Goal: Ask a question: Seek information or help from site administrators or community

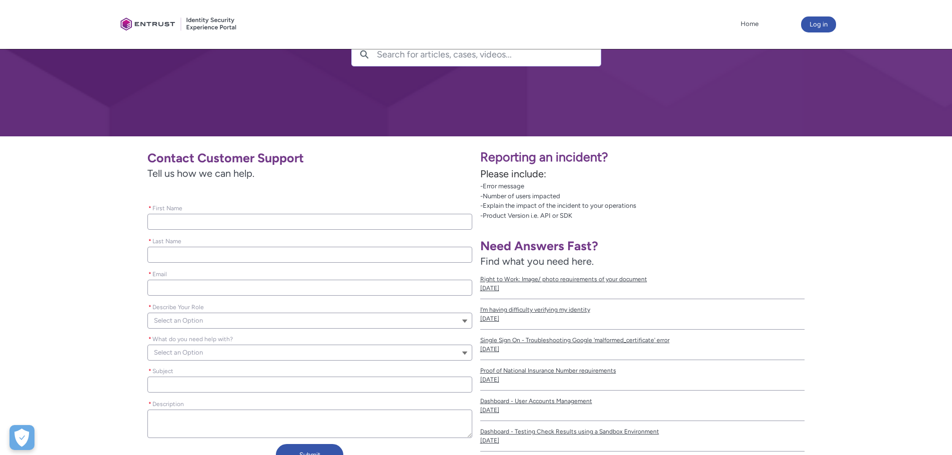
scroll to position [100, 0]
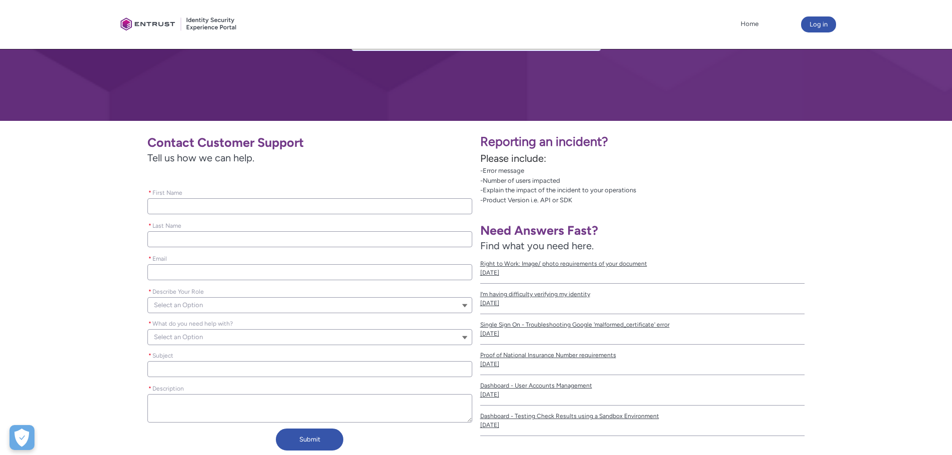
click at [342, 208] on input "* First Name" at bounding box center [309, 206] width 325 height 16
type lightning-primitive-input-simple "A"
type input "A"
type lightning-primitive-input-simple "Ay"
type input "Ay"
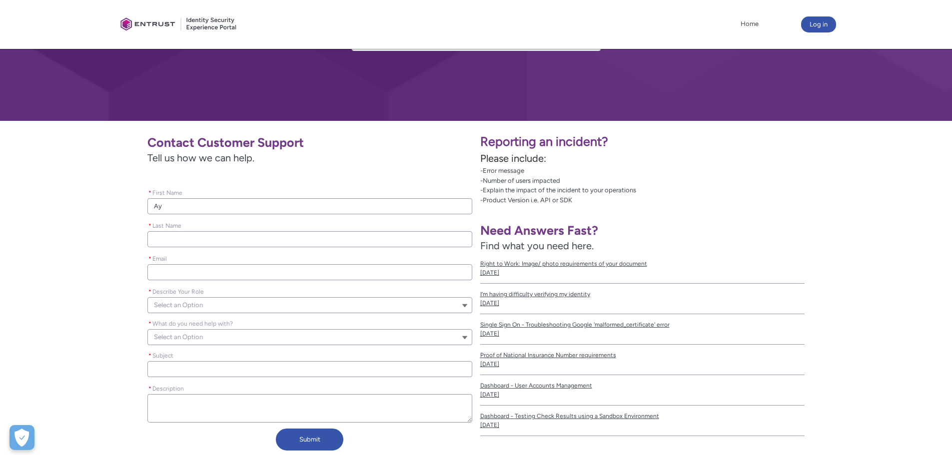
type lightning-primitive-input-simple "Ays"
type input "Ays"
type lightning-primitive-input-simple "Ayse"
type input "Ayse"
type lightning-primitive-input-simple "Aysel"
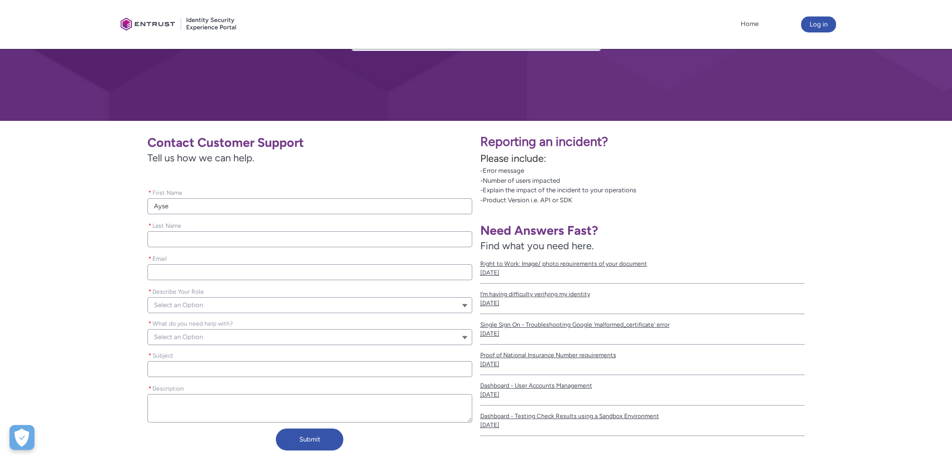
type input "Aysel"
type lightning-primitive-input-simple "R"
type input "R"
type lightning-primitive-input-simple "Ru"
type input "Ru"
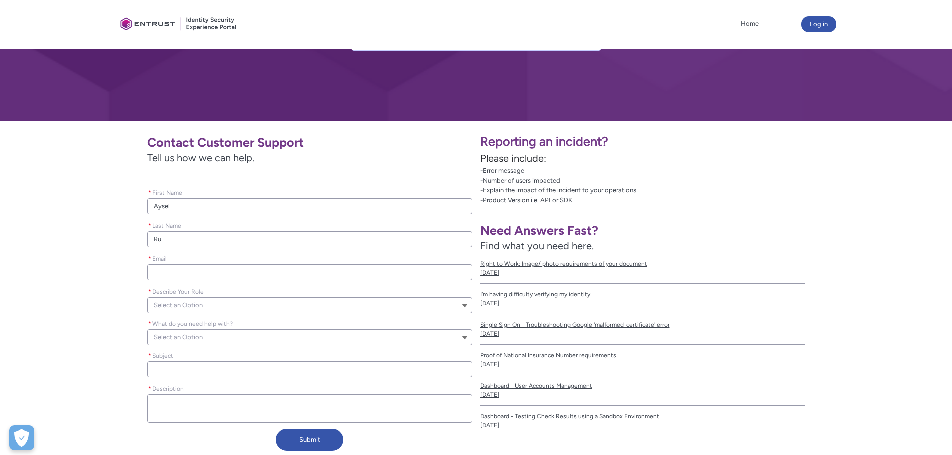
type lightning-primitive-input-simple "Rus"
type input "Rus"
type lightning-primitive-input-simple "Rust"
type input "Rust"
type lightning-primitive-input-simple "Rusta"
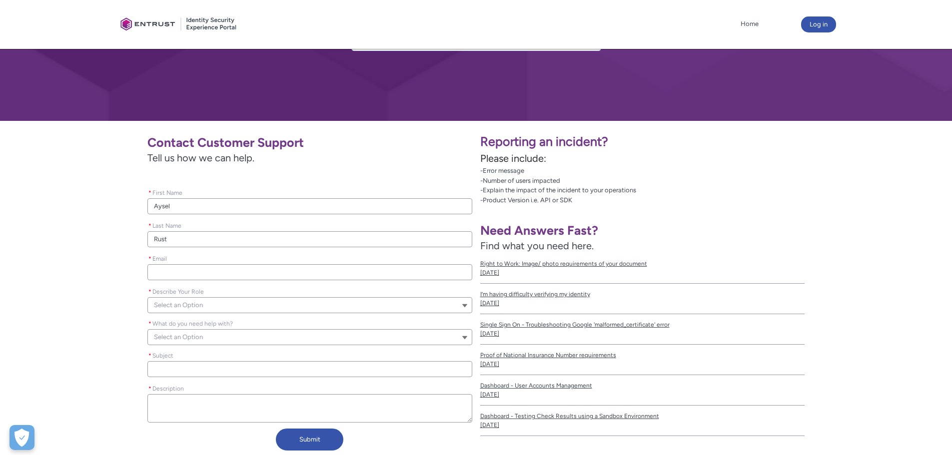
type input "Rusta"
type lightning-primitive-input-simple "Rustam"
type input "Rustam"
type lightning-primitive-input-simple "Rustamo"
type input "Rustamo"
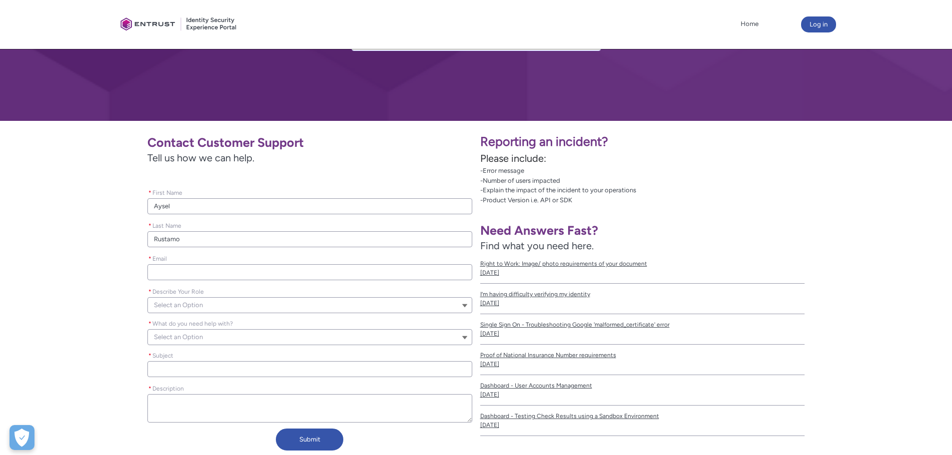
type lightning-primitive-input-simple "Rustamov"
type input "Rustamov"
type lightning-primitive-input-simple "Rustamova"
type input "Rustamova"
type lightning-primitive-input-simple "a"
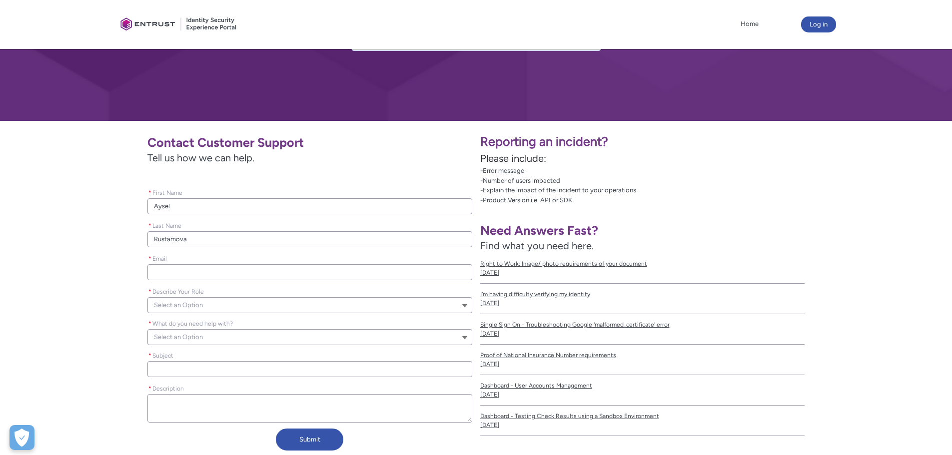
type input "a"
type lightning-primitive-input-simple "ay"
type input "ay"
type lightning-primitive-input-simple "ays"
type input "ays"
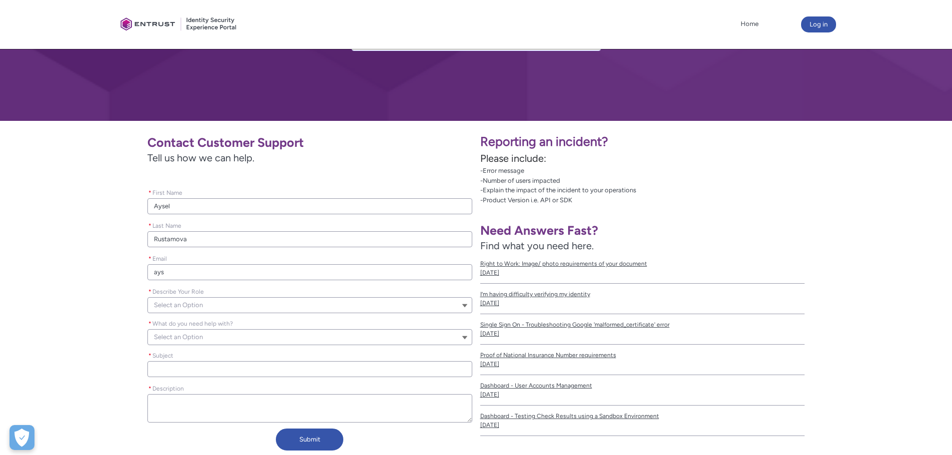
type lightning-primitive-input-simple "ayse"
type input "ayse"
type lightning-primitive-input-simple "aysel"
type input "aysel"
type lightning-primitive-input-simple "ayselr"
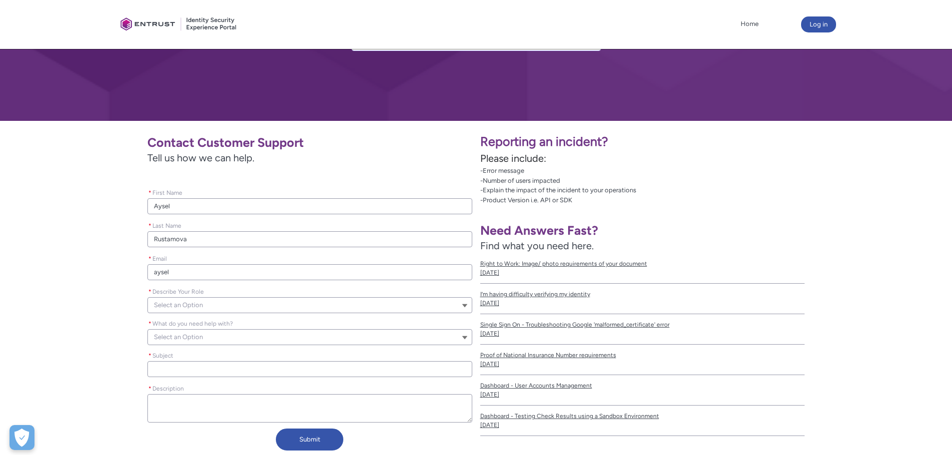
type input "ayselr"
type lightning-primitive-input-simple "ayselrm"
type input "ayselrm"
type lightning-primitive-input-simple "ayselrmv"
type input "ayselrmv"
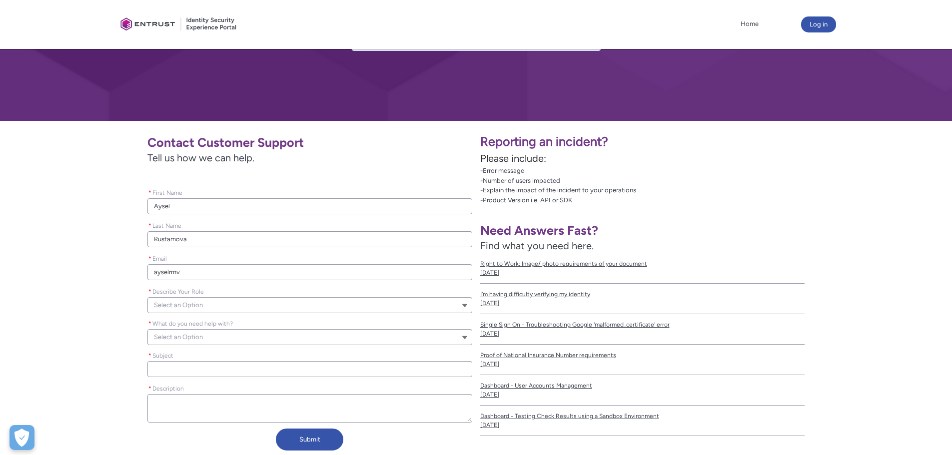
type lightning-primitive-input-simple "ayselrmva"
type input "ayselrmva"
type lightning-primitive-input-simple "ayselrmva2"
type input "ayselrmva2"
type lightning-primitive-input-simple "ayselrmva21"
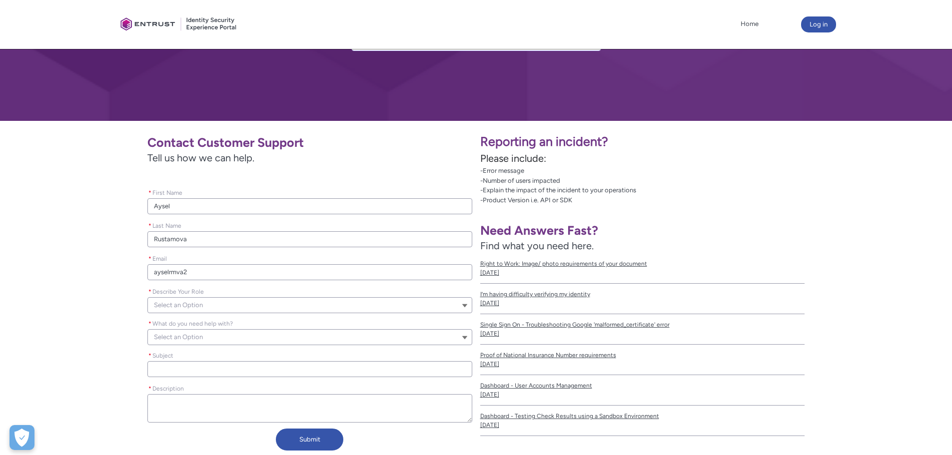
type input "ayselrmva21"
type lightning-primitive-input-simple "ayselrmva21@"
type input "ayselrmva21@"
type lightning-primitive-input-simple "ayselrmva21@g"
type input "ayselrmva21@g"
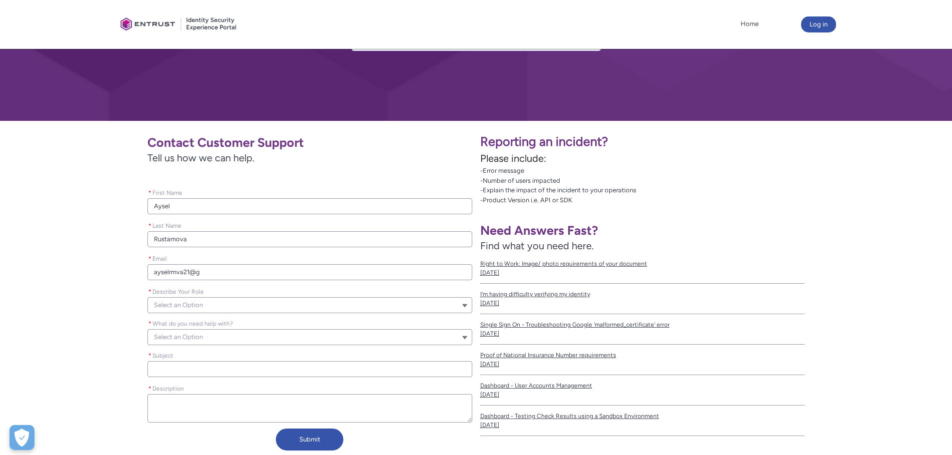
type lightning-primitive-input-simple "ayselrmva21@gm"
type input "ayselrmva21@gm"
type lightning-primitive-input-simple "ayselrmva21@gma"
type input "ayselrmva21@gma"
type lightning-primitive-input-simple "ayselrmva21@gmai"
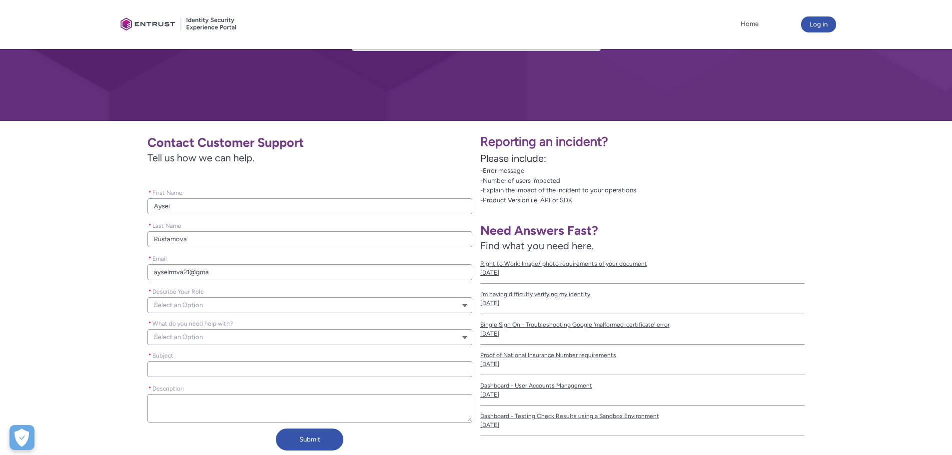
type input "ayselrmva21@gmai"
type lightning-primitive-input-simple "[EMAIL_ADDRESS]"
type input "[EMAIL_ADDRESS]"
type lightning-primitive-input-simple "[EMAIL_ADDRESS]."
type input "[EMAIL_ADDRESS]."
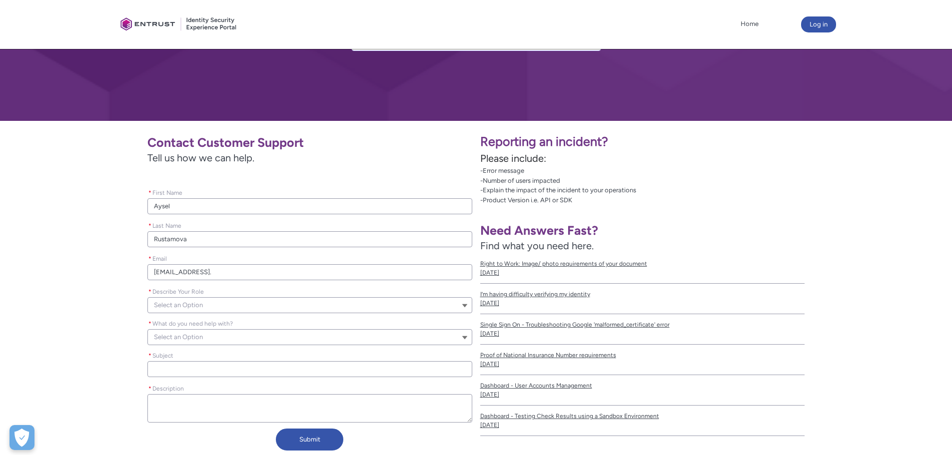
type lightning-primitive-input-simple "ayselrmva21@gmail.c"
type input "ayselrmva21@gmail.c"
type lightning-primitive-input-simple "[EMAIL_ADDRESS]"
type input "[EMAIL_ADDRESS]"
type lightning-primitive-input-simple "[EMAIL_ADDRESS],"
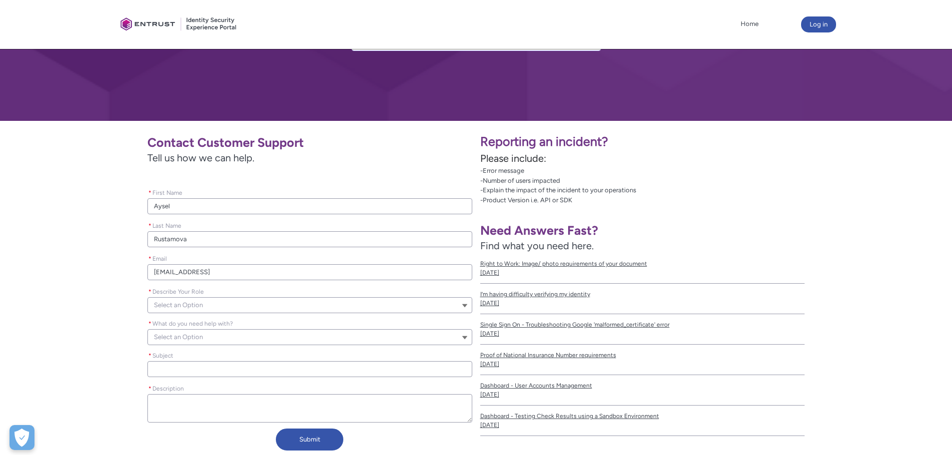
type input "[EMAIL_ADDRESS],"
type lightning-primitive-input-simple "[EMAIL_ADDRESS]"
type input "[EMAIL_ADDRESS]"
type lightning-primitive-input-simple "ayselrmva21@gmail.c"
type input "ayselrmva21@gmail.c"
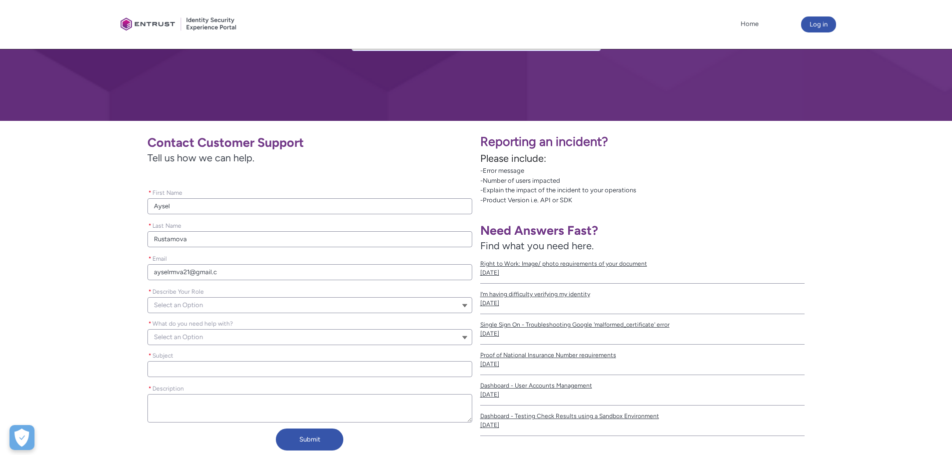
type lightning-primitive-input-simple "[EMAIL_ADDRESS][DOMAIN_NAME]"
type input "[EMAIL_ADDRESS][DOMAIN_NAME]"
type lightning-primitive-input-simple "[EMAIL_ADDRESS][DOMAIN_NAME]"
type input "[EMAIL_ADDRESS][DOMAIN_NAME]"
click at [50, 339] on div "Contact Customer Support Tell us how we can help. Please leave this field empty…" at bounding box center [240, 292] width 464 height 326
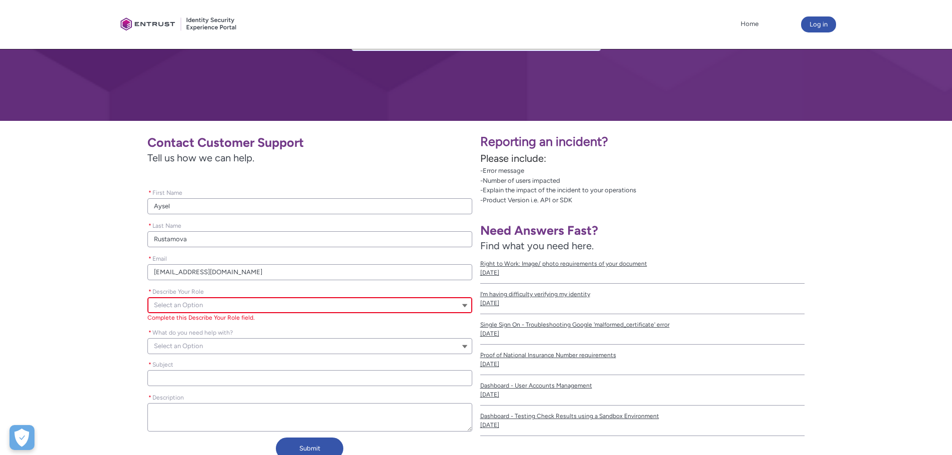
click at [308, 300] on button "Select an Option" at bounding box center [309, 305] width 325 height 16
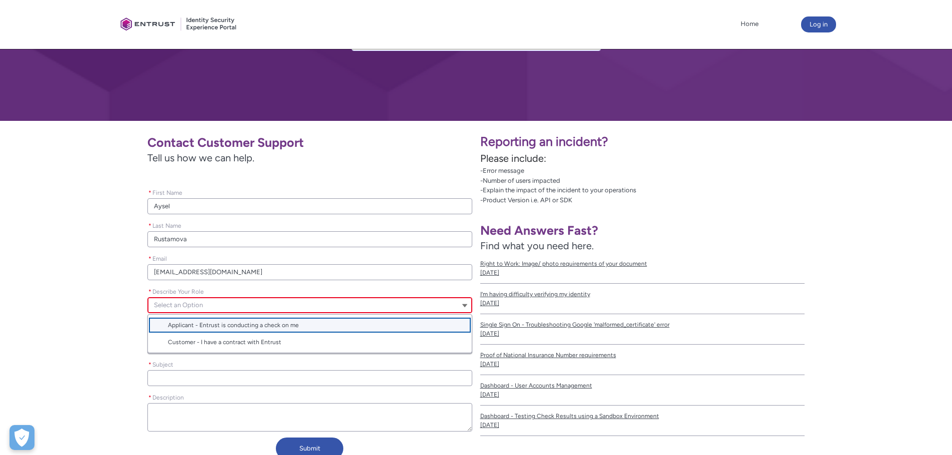
click at [319, 327] on span "Applicant - Entrust is conducting a check on me" at bounding box center [317, 325] width 298 height 9
type lightning-combobox "Applicant"
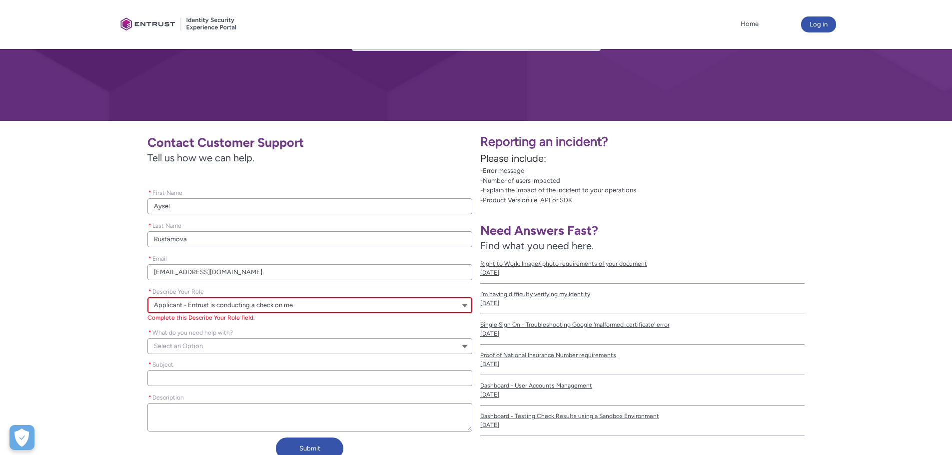
click at [317, 343] on button "Select an Option" at bounding box center [309, 346] width 325 height 16
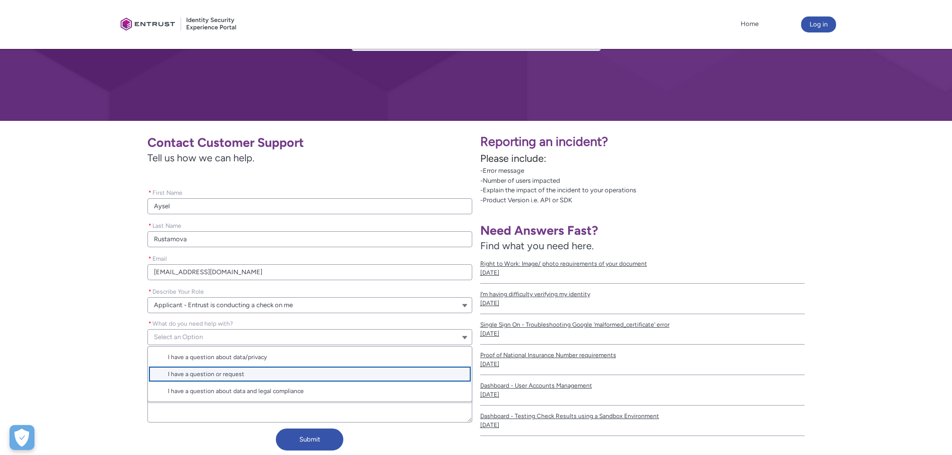
scroll to position [150, 0]
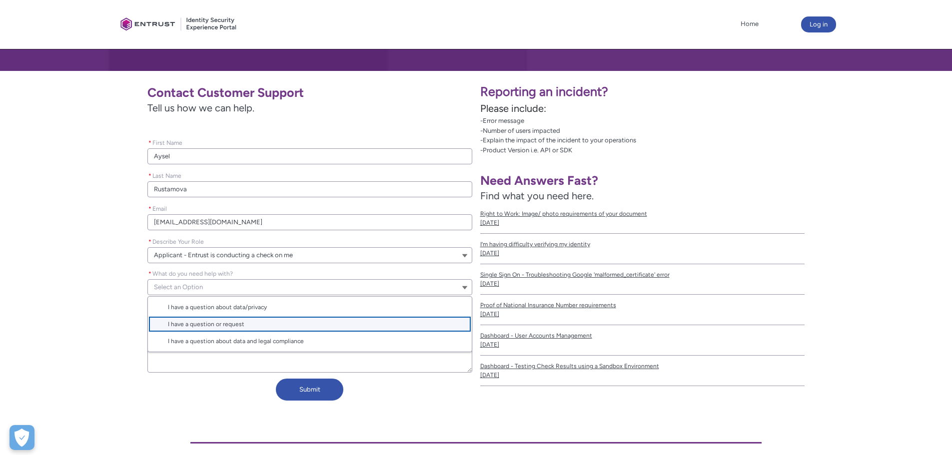
click at [296, 325] on span "I have a question or request" at bounding box center [317, 324] width 298 height 9
type lightning-combobox "I have a question or request"
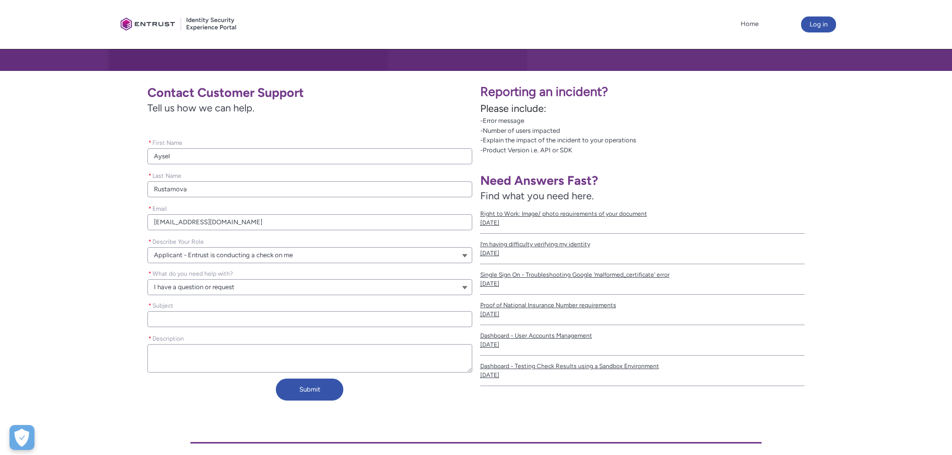
click at [295, 320] on input "* Subject" at bounding box center [309, 319] width 325 height 16
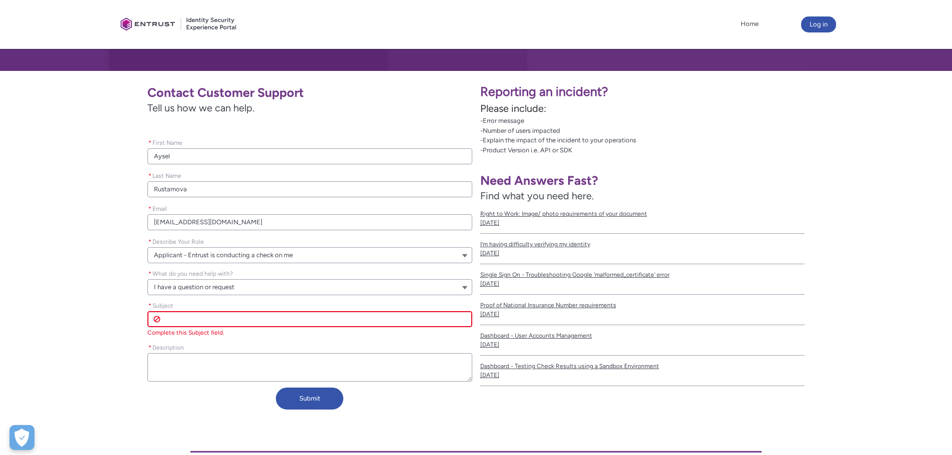
type lightning-primitive-input-simple "I"
type input "I"
type lightning-primitive-input-simple "ID"
type input "ID"
type lightning-primitive-input-simple "ID"
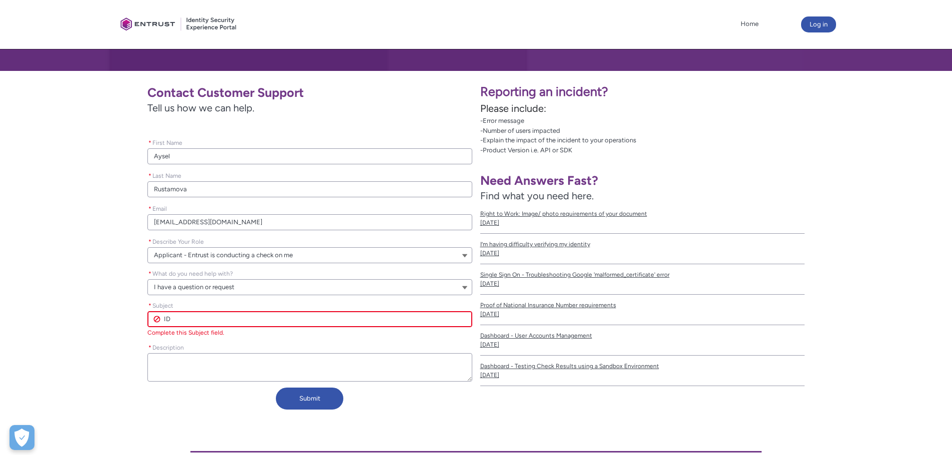
type input "ID"
type lightning-primitive-input-simple "ID v"
type input "ID v"
type lightning-primitive-input-simple "ID ve"
type input "ID ve"
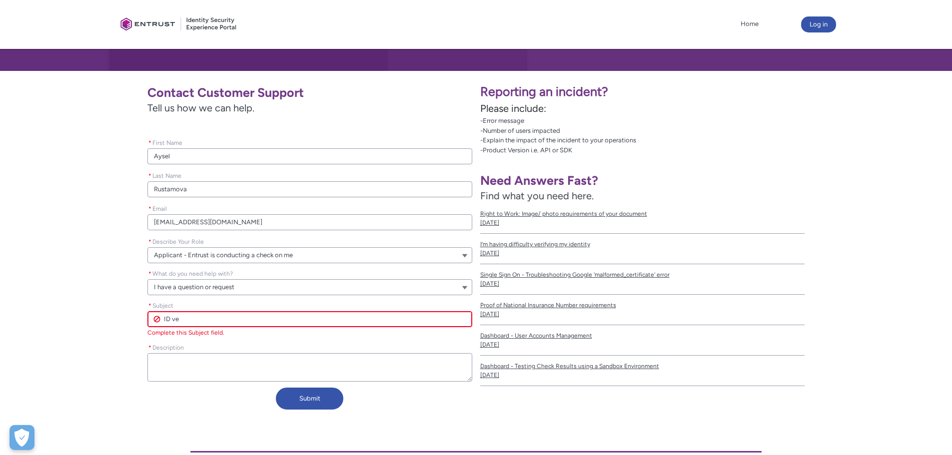
type lightning-primitive-input-simple "ID ver"
type input "ID ver"
type lightning-primitive-input-simple "ID veri"
type input "ID veri"
type lightning-primitive-input-simple "ID verif"
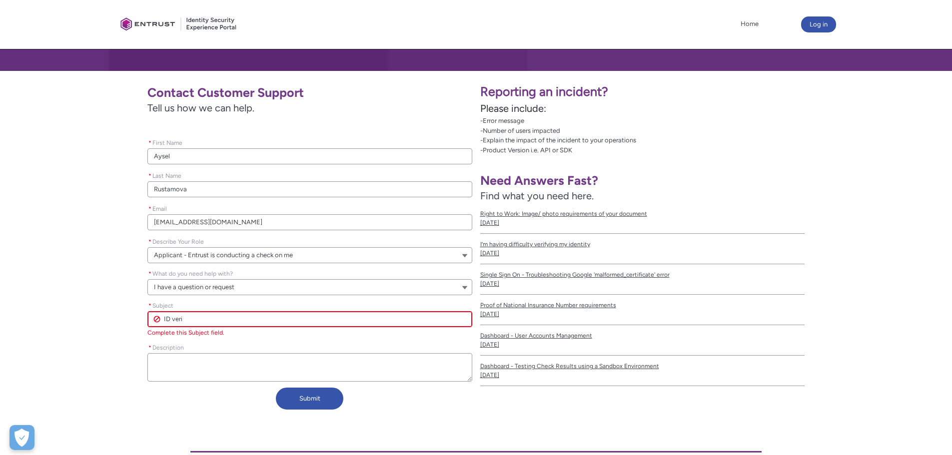
type input "ID verif"
type lightning-primitive-input-simple "ID verifi"
type input "ID verifi"
type lightning-primitive-input-simple "ID verific"
type input "ID verific"
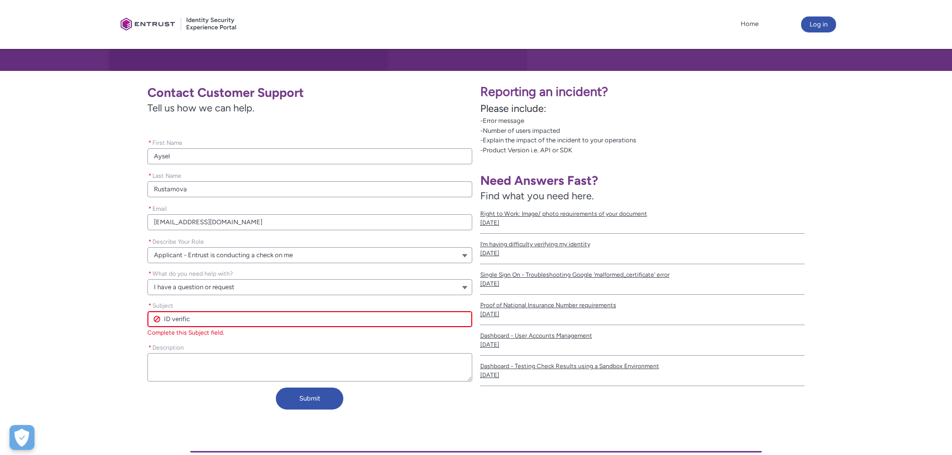
type lightning-primitive-input-simple "ID verifica"
type input "ID verifica"
type lightning-primitive-input-simple "ID verificat"
type input "ID verificat"
type lightning-primitive-input-simple "ID verificati"
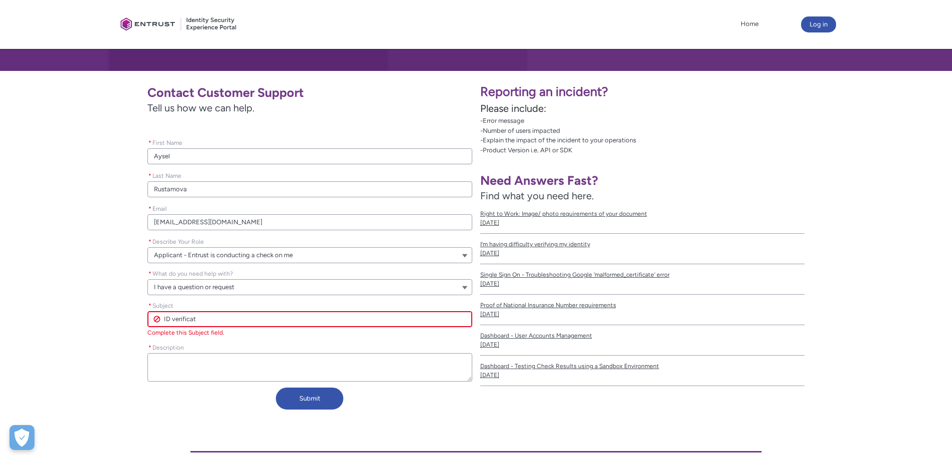
type input "ID verificati"
type lightning-primitive-input-simple "ID verificatio"
type input "ID verificatio"
type lightning-primitive-input-simple "ID verification"
type input "ID verification"
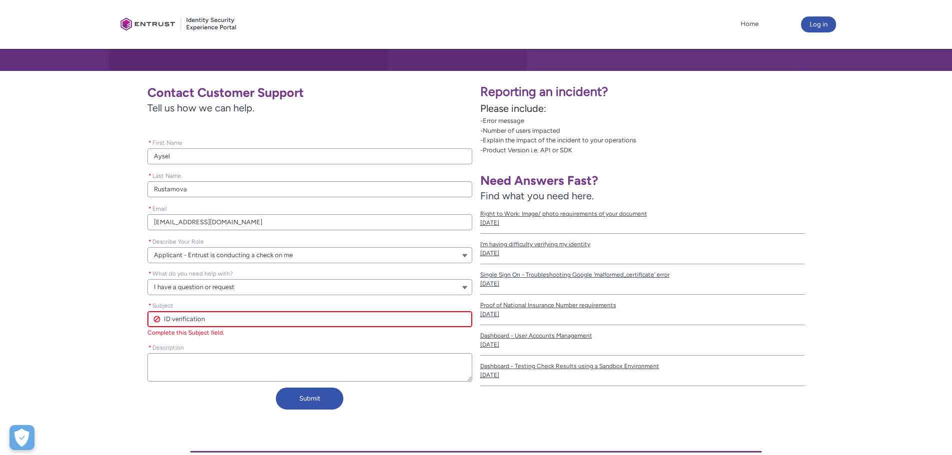
type lightning-primitive-input-simple "ID verification"
type input "ID verification"
type lightning-primitive-input-simple "ID verification f"
type input "ID verification f"
type lightning-primitive-input-simple "ID verification fa"
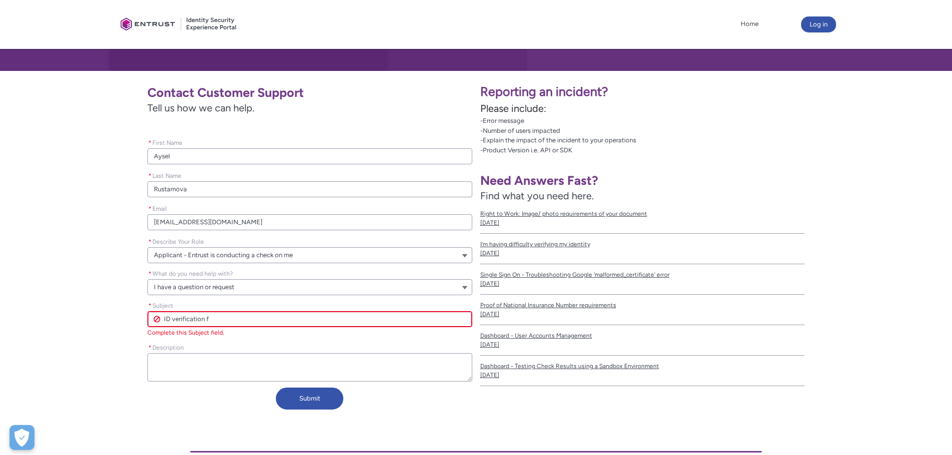
type input "ID verification fa"
type lightning-primitive-input-simple "ID verification fai"
type input "ID verification fai"
type lightning-primitive-input-simple "ID verification fail"
type input "ID verification fail"
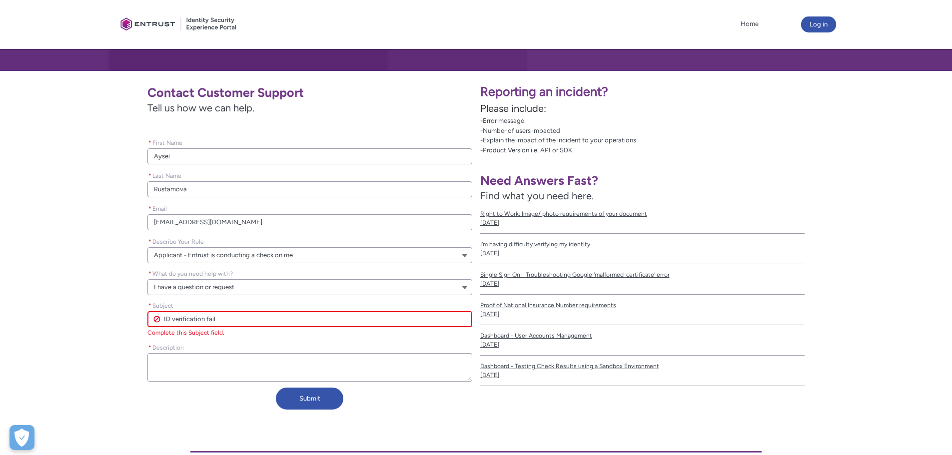
type lightning-primitive-input-simple "ID verification failu"
type input "ID verification failu"
type lightning-primitive-input-simple "ID verification failur"
type input "ID verification failur"
type lightning-primitive-input-simple "ID verification failure"
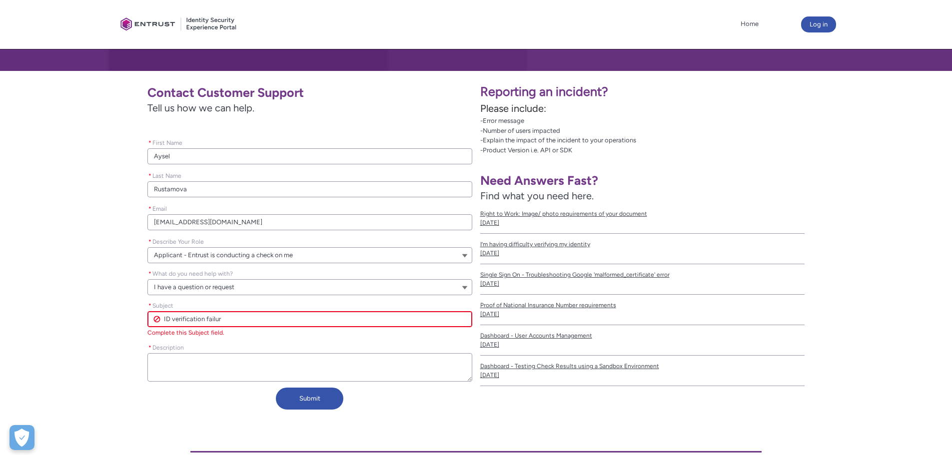
type input "ID verification failure"
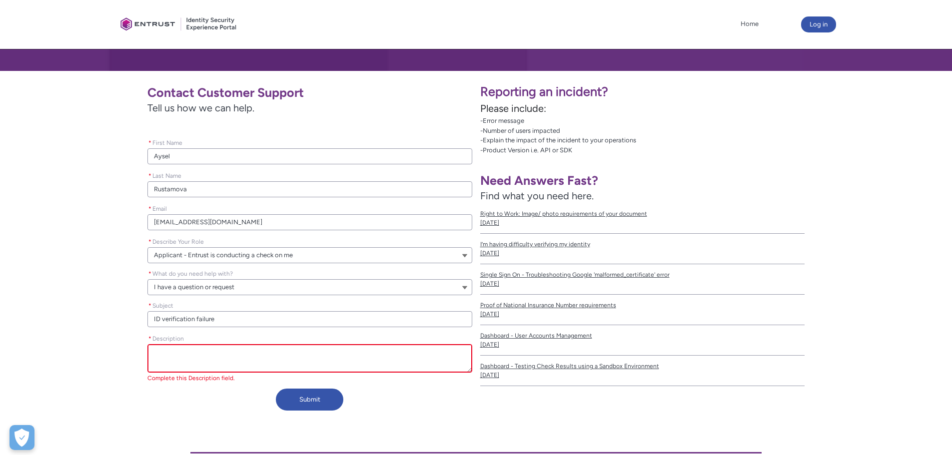
click at [269, 360] on textarea "* Description" at bounding box center [309, 358] width 325 height 28
paste textarea "When I attempt to access the PT1 exam, the system shows it as “Started.” After …"
type lightning-textarea "When I attempt to access the PT1 exam, the system shows it as “Started.” After …"
type textarea "When I attempt to access the PT1 exam, the system shows it as “Started.” After …"
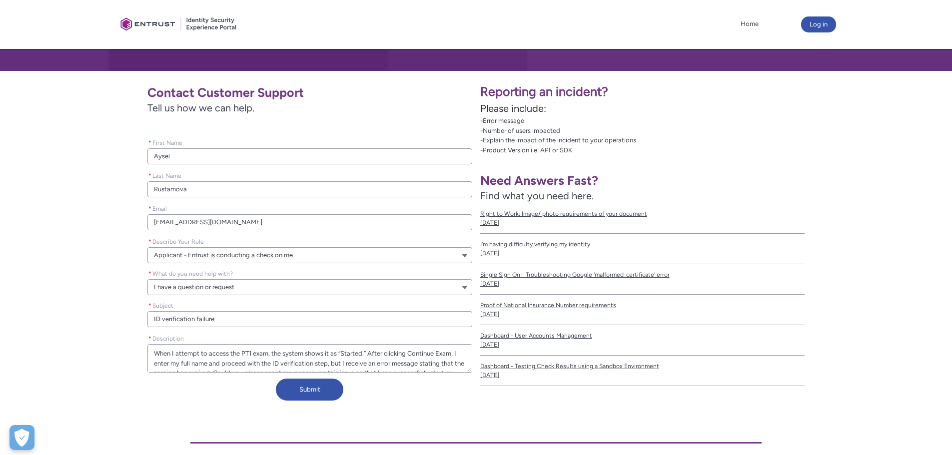
click at [224, 361] on textarea "* Description" at bounding box center [309, 358] width 325 height 28
type lightning-textarea "When I attempt to access the PT1 exam, the system shows it as “Started.” After …"
type textarea "When I attempt to access the PT1 exam, the system shows it as “Started.” After …"
type lightning-textarea "When I attempt to access the PT1 exam, the system shows it as “Started.” After …"
type textarea "When I attempt to access the PT1 exam, the system shows it as “Started.” After …"
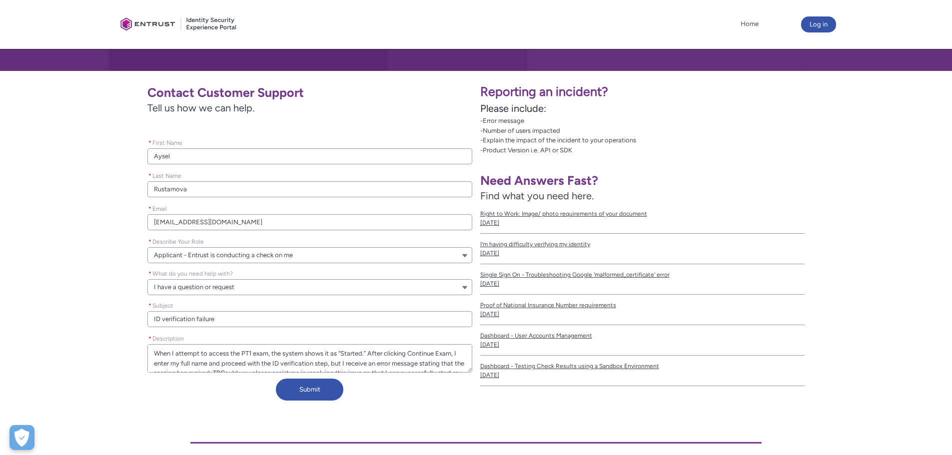
type lightning-textarea "When I attempt to access the PT1 exam, the system shows it as “Started.” After …"
type textarea "When I attempt to access the PT1 exam, the system shows it as “Started.” After …"
type lightning-textarea "When I attempt to access the PT1 exam, the system shows it as “Started.” After …"
type textarea "When I attempt to access the PT1 exam, the system shows it as “Started.” After …"
type lightning-textarea "When I attempt to access the PT1 exam, the system shows it as “Started.” After …"
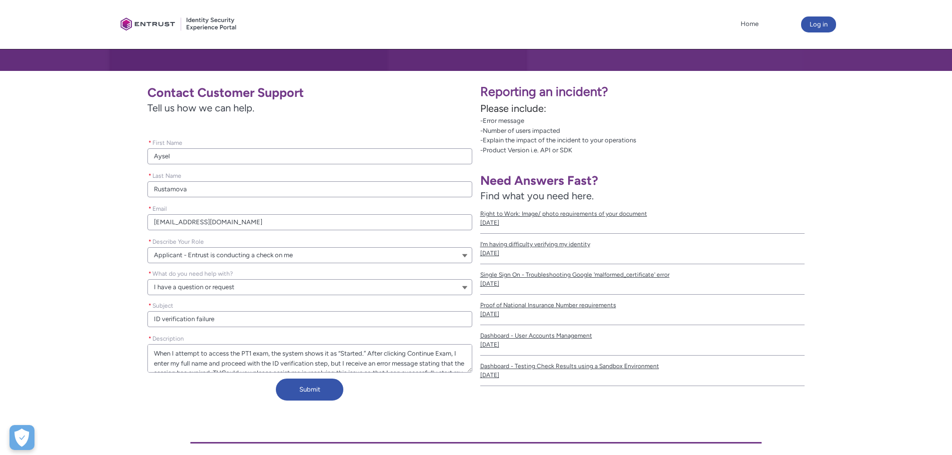
type textarea "When I attempt to access the PT1 exam, the system shows it as “Started.” After …"
type lightning-textarea "When I attempt to access the PT1 exam, the system shows it as “Started.” After …"
type textarea "When I attempt to access the PT1 exam, the system shows it as “Started.” After …"
type lightning-textarea "When I attempt to access the PT1 exam, the system shows it as “Started.” After …"
type textarea "When I attempt to access the PT1 exam, the system shows it as “Started.” After …"
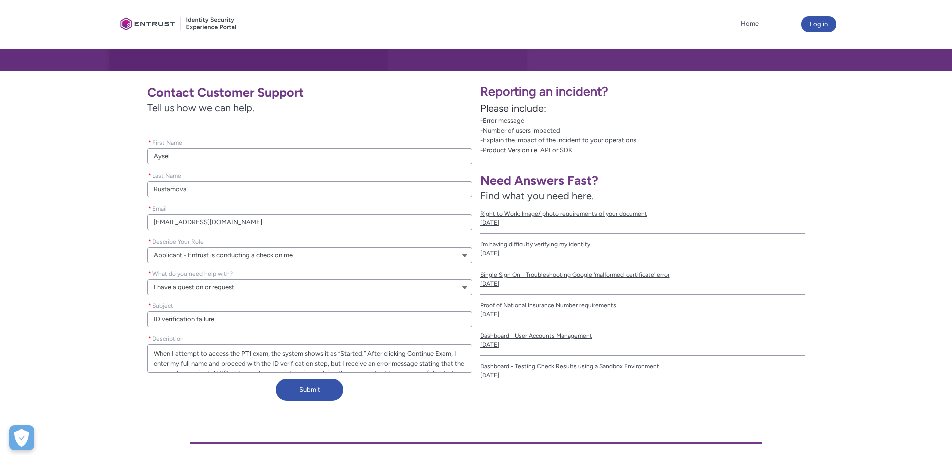
type lightning-textarea "When I attempt to access the PT1 exam, the system shows it as “Started.” After …"
type textarea "When I attempt to access the PT1 exam, the system shows it as “Started.” After …"
type lightning-textarea "When I attempt to access the PT1 exam, the system shows it as “Started.” After …"
type textarea "When I attempt to access the PT1 exam, the system shows it as “Started.” After …"
type lightning-textarea "When I attempt to access the PT1 exam, the system shows it as “Started.” After …"
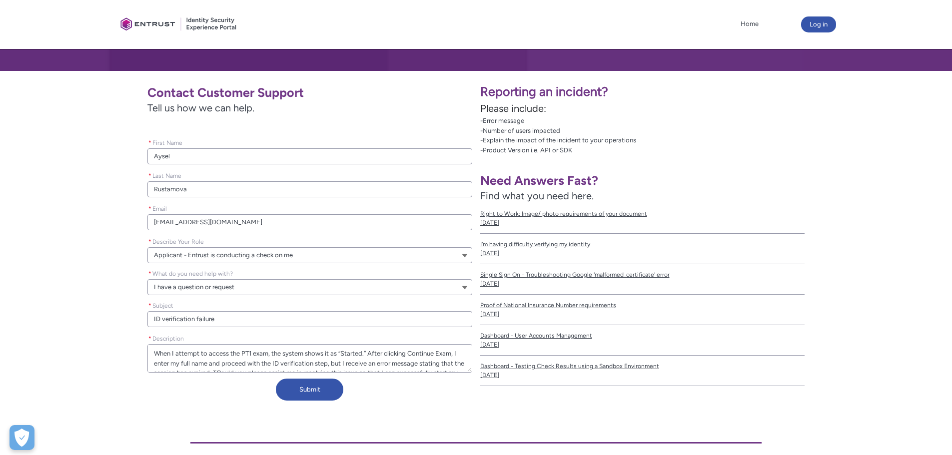
type textarea "When I attempt to access the PT1 exam, the system shows it as “Started.” After …"
type lightning-textarea "When I attempt to access the PT1 exam, the system shows it as “Started.” After …"
type textarea "When I attempt to access the PT1 exam, the system shows it as “Started.” After …"
type lightning-textarea "When I attempt to access the PT1 exam, the system shows it as “Started.” After …"
type textarea "When I attempt to access the PT1 exam, the system shows it as “Started.” After …"
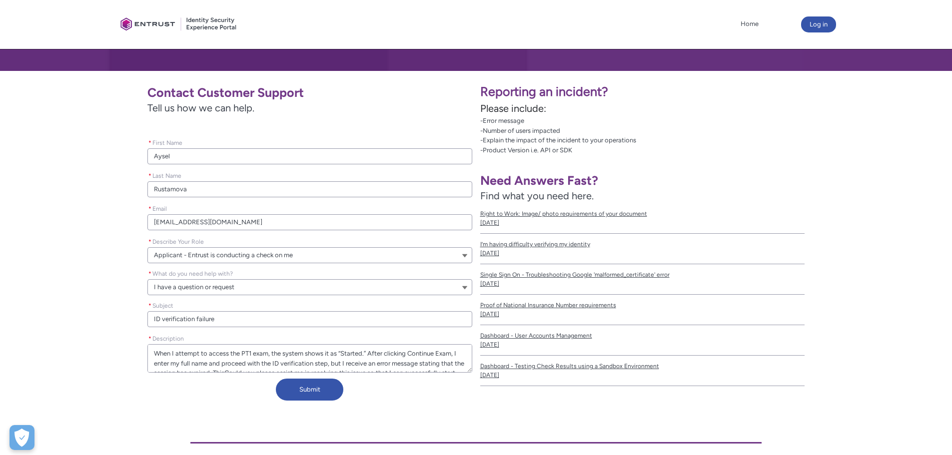
type lightning-textarea "When I attempt to access the PT1 exam, the system shows it as “Started.” After …"
type textarea "When I attempt to access the PT1 exam, the system shows it as “Started.” After …"
type lightning-textarea "When I attempt to access the PT1 exam, the system shows it as “Started.” After …"
type textarea "When I attempt to access the PT1 exam, the system shows it as “Started.” After …"
type lightning-textarea "When I attempt to access the PT1 exam, the system shows it as “Started.” After …"
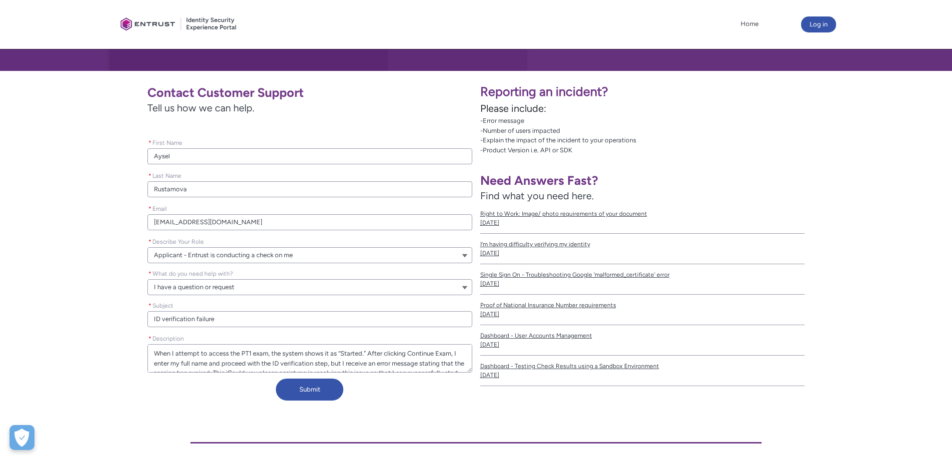
type textarea "When I attempt to access the PT1 exam, the system shows it as “Started.” After …"
type lightning-textarea "When I attempt to access the PT1 exam, the system shows it as “Started.” After …"
type textarea "When I attempt to access the PT1 exam, the system shows it as “Started.” After …"
type lightning-textarea "When I attempt to access the PT1 exam, the system shows it as “Started.” After …"
type textarea "When I attempt to access the PT1 exam, the system shows it as “Started.” After …"
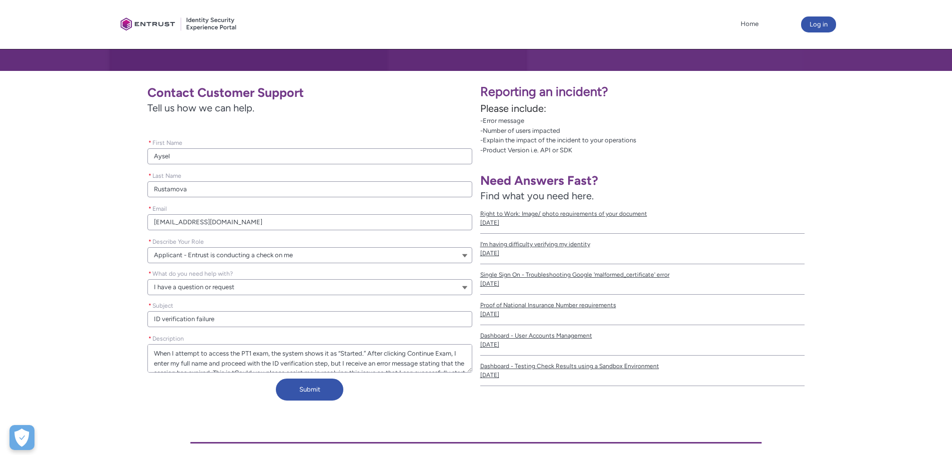
type lightning-textarea "When I attempt to access the PT1 exam, the system shows it as “Started.” After …"
type textarea "When I attempt to access the PT1 exam, the system shows it as “Started.” After …"
type lightning-textarea "When I attempt to access the PT1 exam, the system shows it as “Started.” After …"
type textarea "When I attempt to access the PT1 exam, the system shows it as “Started.” After …"
type lightning-textarea "When I attempt to access the PT1 exam, the system shows it as “Started.” After …"
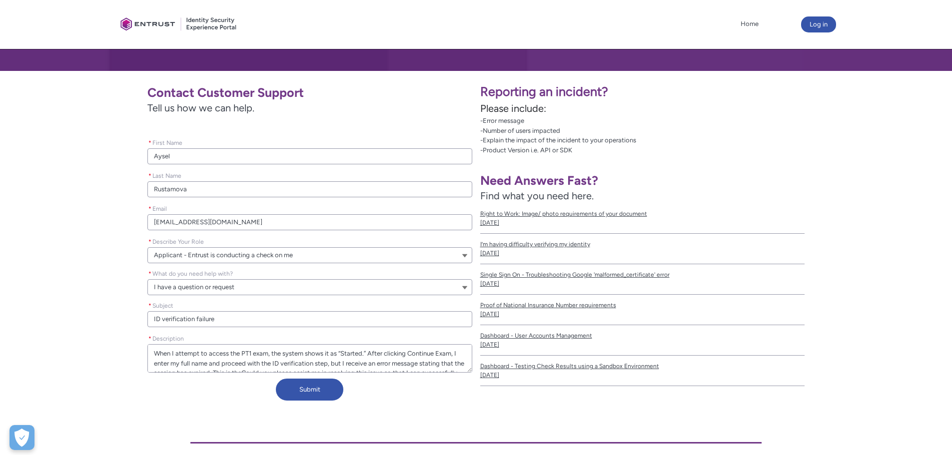
type textarea "When I attempt to access the PT1 exam, the system shows it as “Started.” After …"
type lightning-textarea "When I attempt to access the PT1 exam, the system shows it as “Started.” After …"
type textarea "When I attempt to access the PT1 exam, the system shows it as “Started.” After …"
type lightning-textarea "When I attempt to access the PT1 exam, the system shows it as “Started.” After …"
type textarea "When I attempt to access the PT1 exam, the system shows it as “Started.” After …"
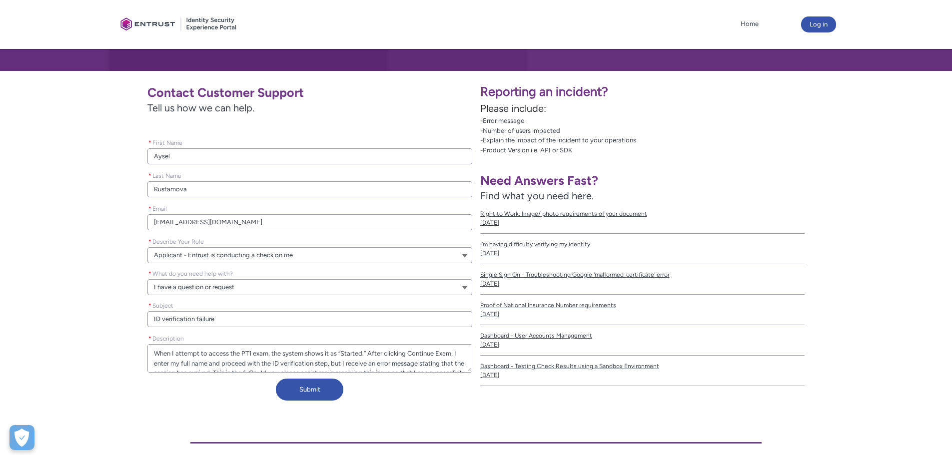
type lightning-textarea "When I attempt to access the PT1 exam, the system shows it as “Started.” After …"
type textarea "When I attempt to access the PT1 exam, the system shows it as “Started.” After …"
type lightning-textarea "When I attempt to access the PT1 exam, the system shows it as “Started.” After …"
type textarea "When I attempt to access the PT1 exam, the system shows it as “Started.” After …"
type lightning-textarea "When I attempt to access the PT1 exam, the system shows it as “Started.” After …"
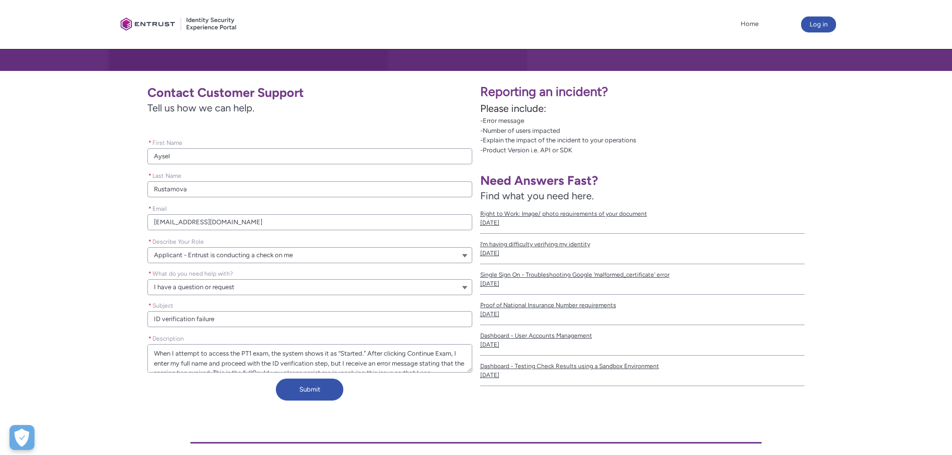
type textarea "When I attempt to access the PT1 exam, the system shows it as “Started.” After …"
type lightning-textarea "When I attempt to access the PT1 exam, the system shows it as “Started.” After …"
type textarea "When I attempt to access the PT1 exam, the system shows it as “Started.” After …"
type lightning-textarea "When I attempt to access the PT1 exam, the system shows it as “Started.” After …"
type textarea "When I attempt to access the PT1 exam, the system shows it as “Started.” After …"
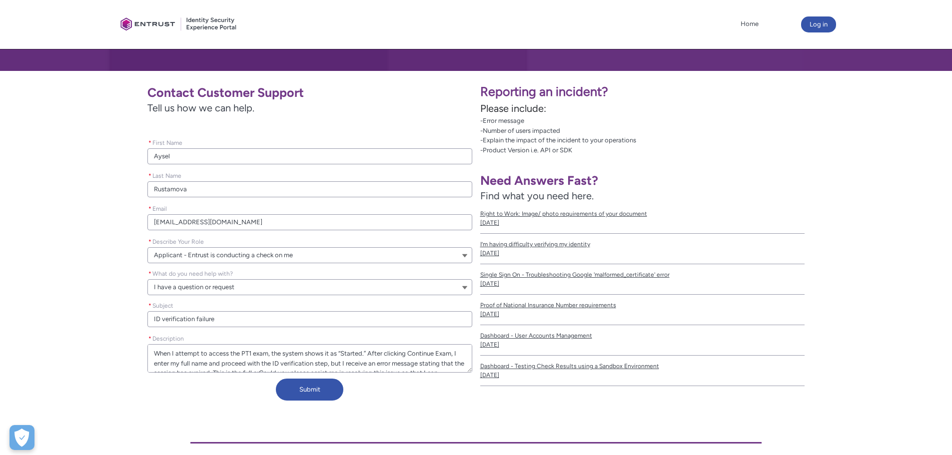
type lightning-textarea "When I attempt to access the PT1 exam, the system shows it as “Started.” After …"
type textarea "When I attempt to access the PT1 exam, the system shows it as “Started.” After …"
type lightning-textarea "When I attempt to access the PT1 exam, the system shows it as “Started.” After …"
type textarea "When I attempt to access the PT1 exam, the system shows it as “Started.” After …"
type lightning-textarea "When I attempt to access the PT1 exam, the system shows it as “Started.” After …"
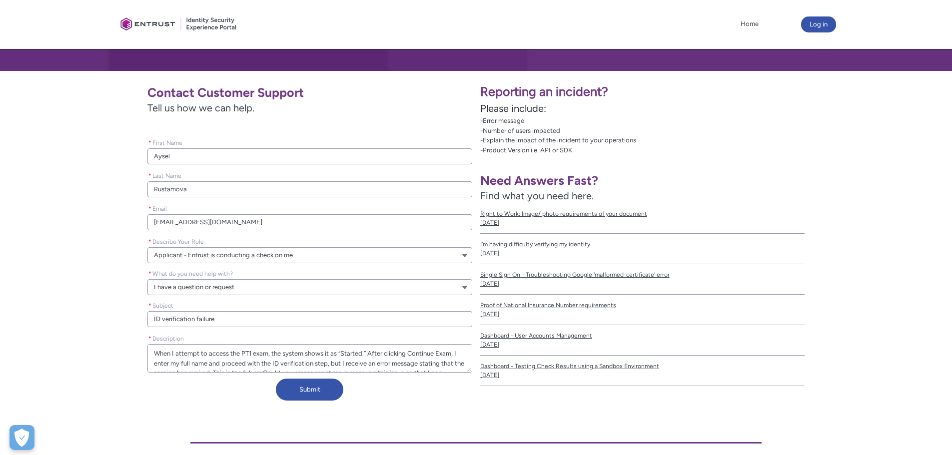
type textarea "When I attempt to access the PT1 exam, the system shows it as “Started.” After …"
type lightning-textarea "When I attempt to access the PT1 exam, the system shows it as “Started.” After …"
type textarea "When I attempt to access the PT1 exam, the system shows it as “Started.” After …"
type lightning-textarea "When I attempt to access the PT1 exam, the system shows it as “Started.” After …"
type textarea "When I attempt to access the PT1 exam, the system shows it as “Started.” After …"
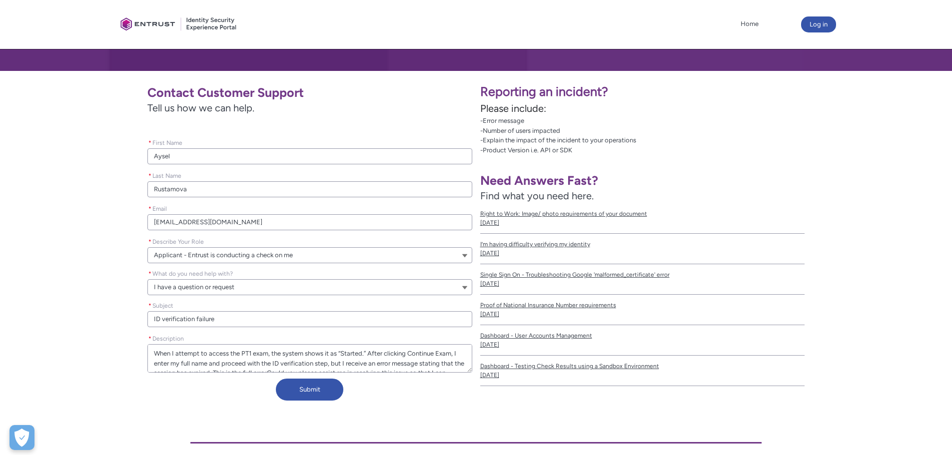
type lightning-textarea "When I attempt to access the PT1 exam, the system shows it as “Started.” After …"
type textarea "When I attempt to access the PT1 exam, the system shows it as “Started.” After …"
paste textarea "Your session has expired The SDK token provided in this verification process ha…"
type lightning-textarea "When I attempt to access the PT1 exam, the system shows it as “Started.” After …"
type textarea "When I attempt to access the PT1 exam, the system shows it as “Started.” After …"
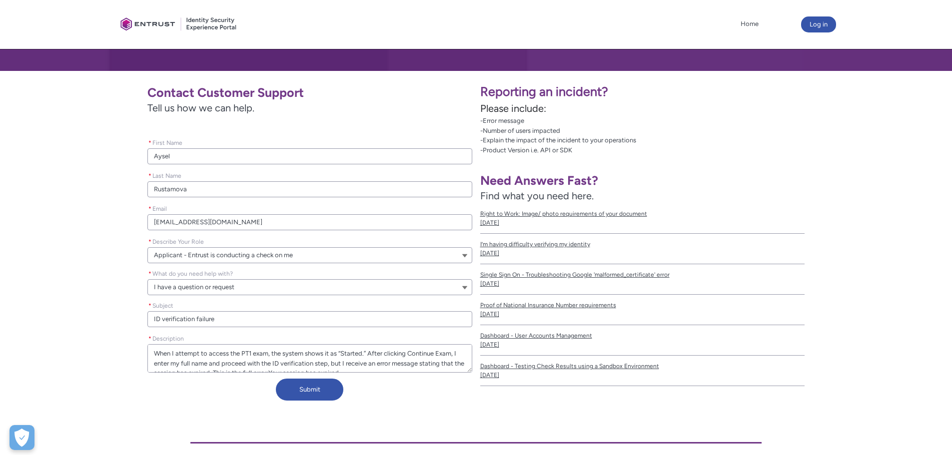
type lightning-textarea "When I attempt to access the PT1 exam, the system shows it as “Started.” After …"
type textarea "When I attempt to access the PT1 exam, the system shows it as “Started.” After …"
click at [320, 389] on button "Submit" at bounding box center [309, 390] width 67 height 22
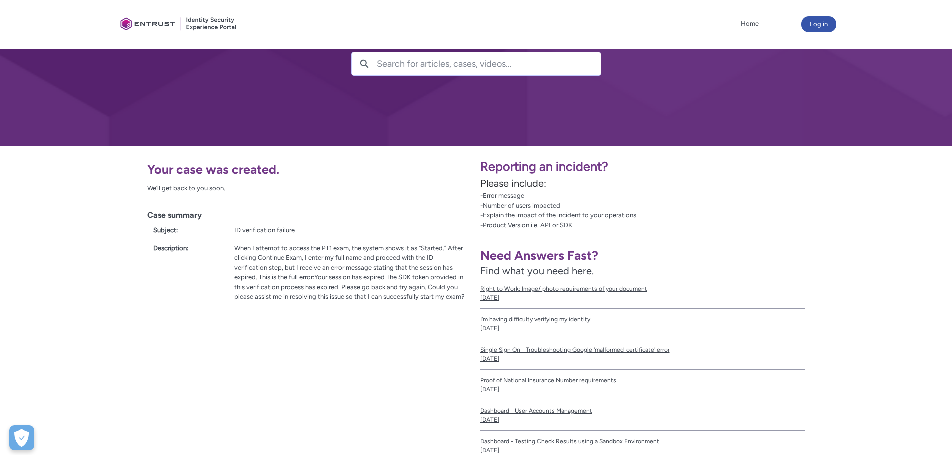
scroll to position [100, 0]
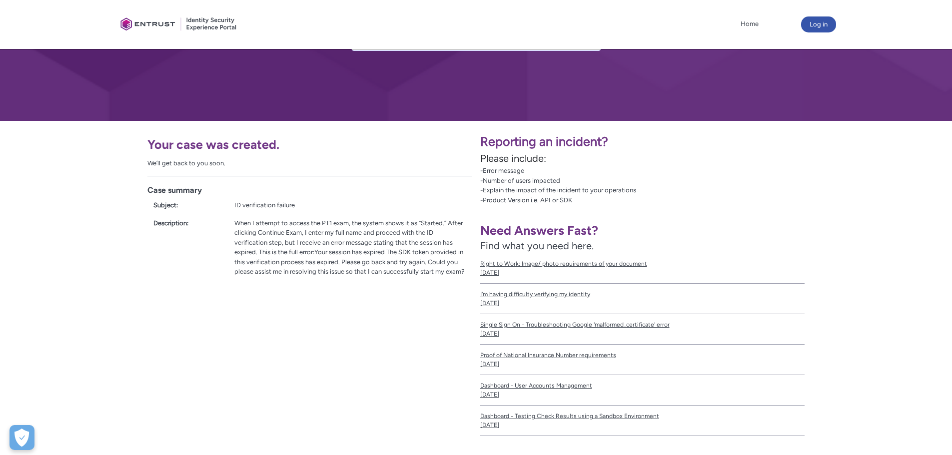
drag, startPoint x: 521, startPoint y: 180, endPoint x: 452, endPoint y: 183, distance: 69.5
click at [452, 183] on div "Your case was created. We’ll get back to you soon. Case summary Subject: ID ver…" at bounding box center [476, 283] width 952 height 324
click at [487, 194] on p "-Error message -Number of users impacted -Explain the impact of the incident to…" at bounding box center [712, 185] width 464 height 39
